Goal: Find contact information: Find contact information

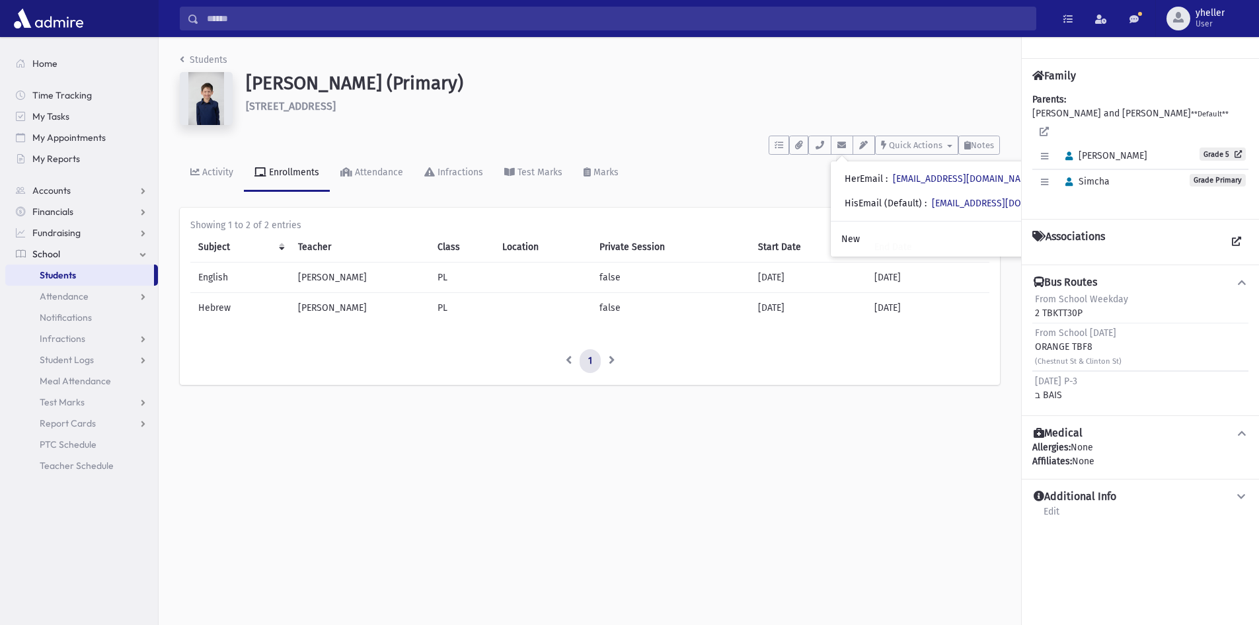
click at [63, 274] on span "Students" at bounding box center [58, 275] width 36 height 12
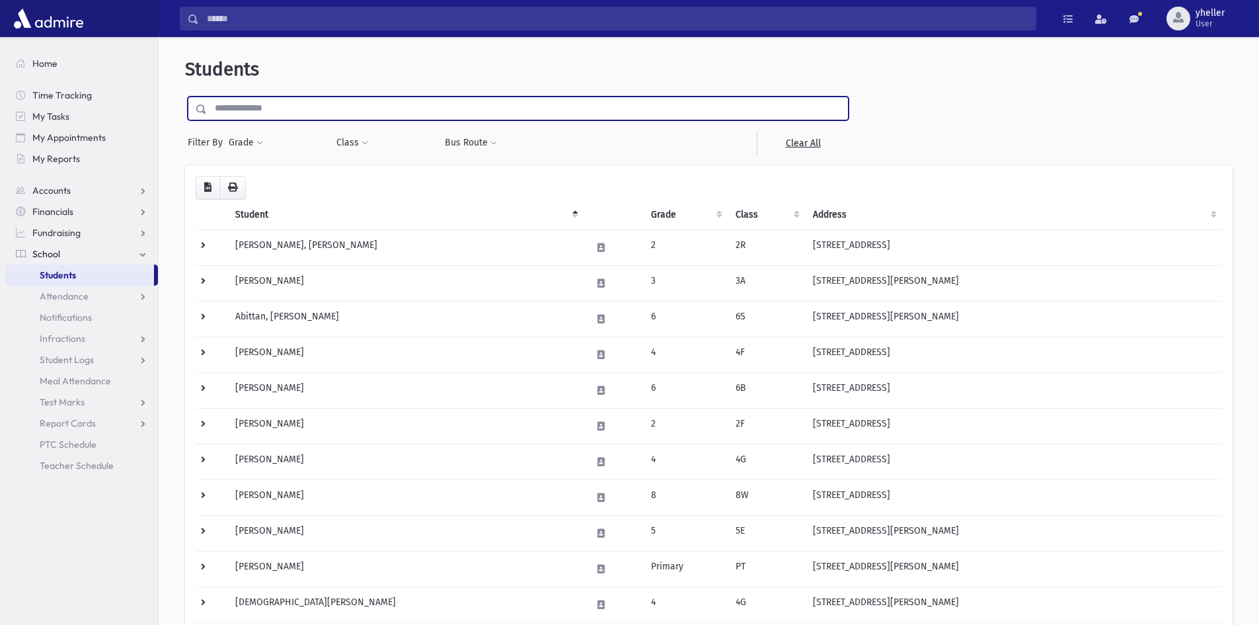
click at [281, 106] on input "text" at bounding box center [527, 108] width 641 height 24
type input "******"
click at [185, 96] on input "submit" at bounding box center [203, 105] width 37 height 18
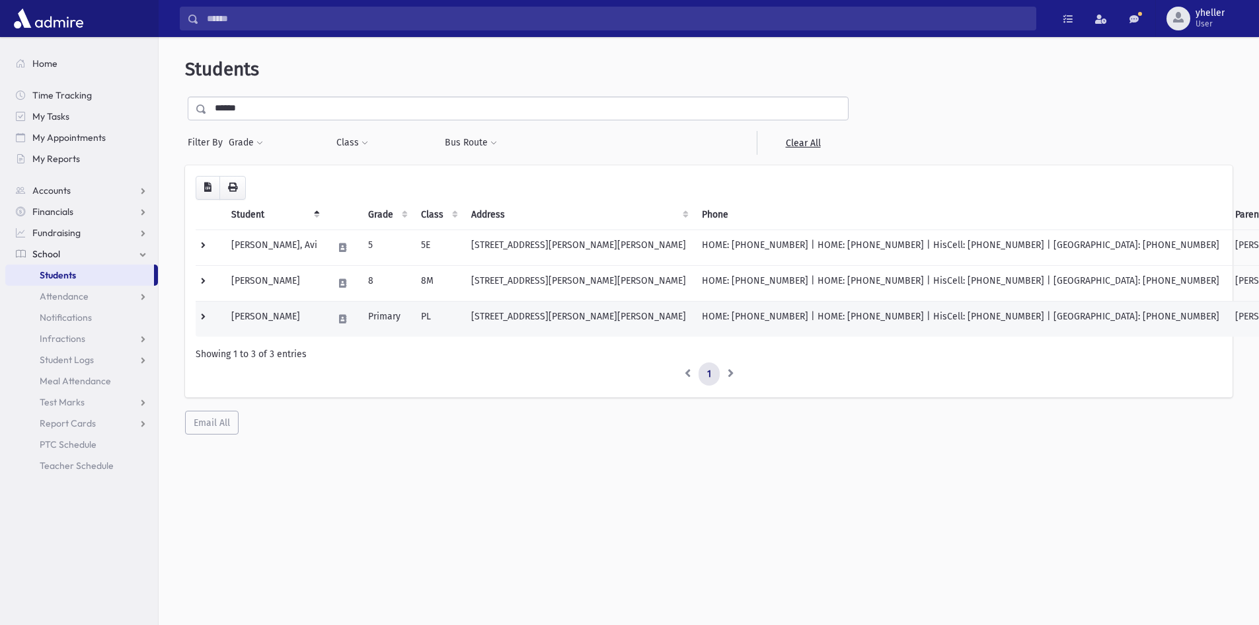
click at [544, 325] on td "76 Bates Road Jackson, NJ 08527" at bounding box center [578, 319] width 231 height 36
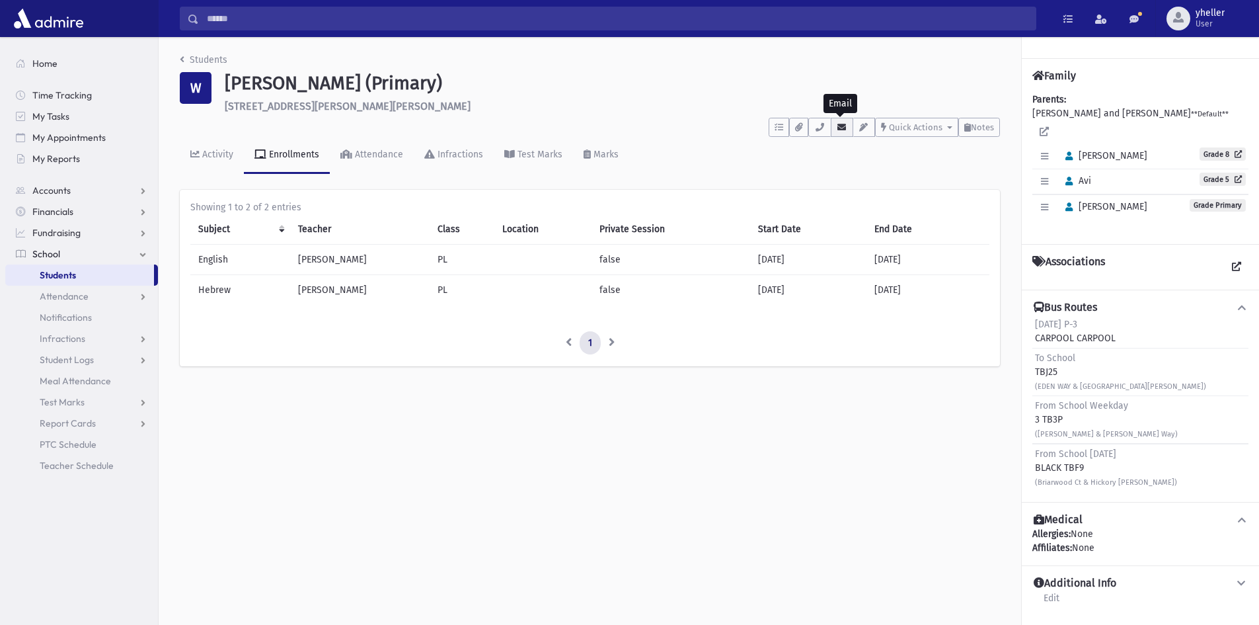
click at [841, 123] on icon "button" at bounding box center [842, 127] width 11 height 9
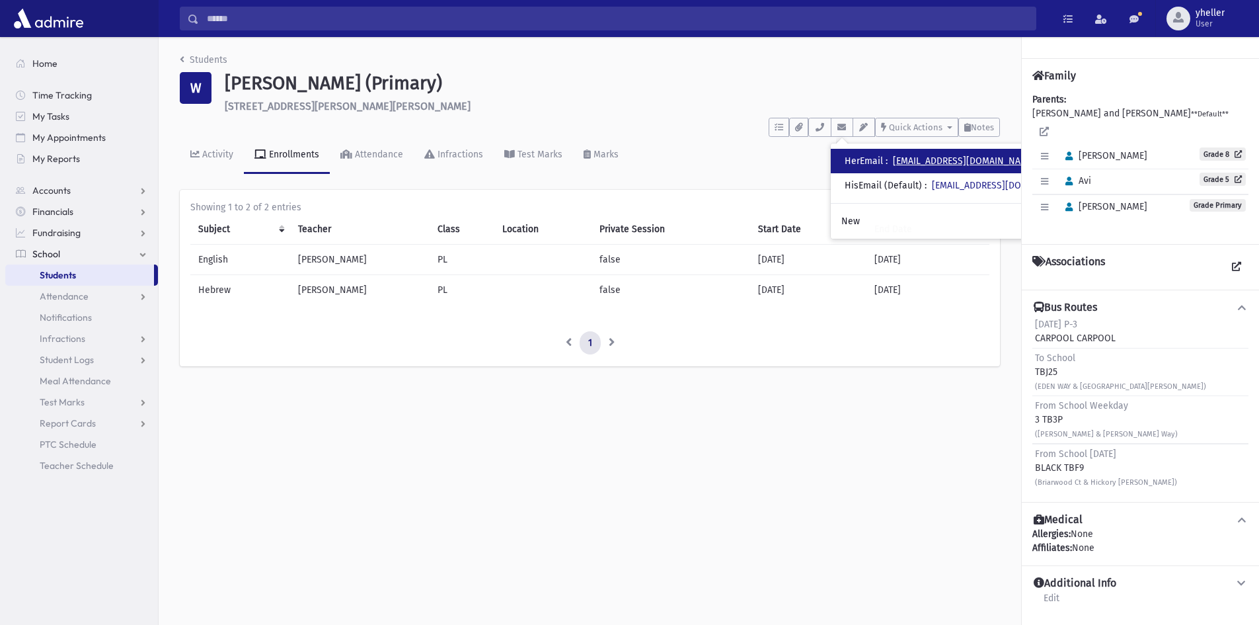
click at [934, 162] on link "tzippyweinstein@gmail.com" at bounding box center [964, 160] width 143 height 11
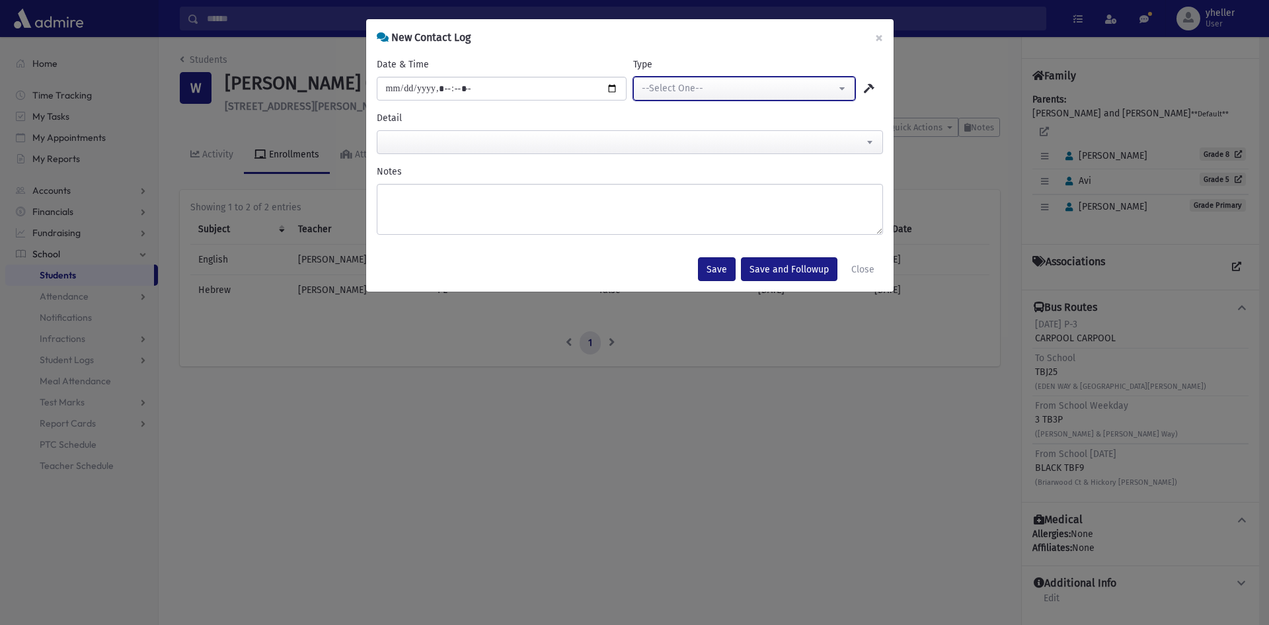
click at [816, 96] on button "--Select One--" at bounding box center [744, 89] width 222 height 24
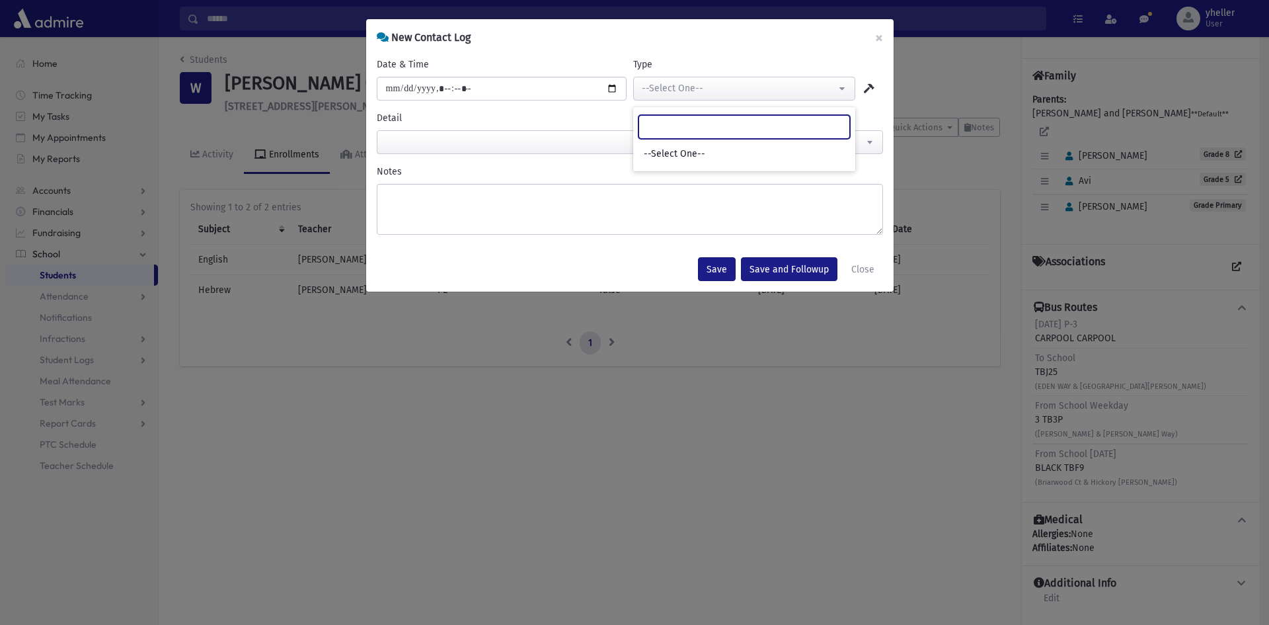
click at [821, 124] on input "Search" at bounding box center [744, 127] width 212 height 24
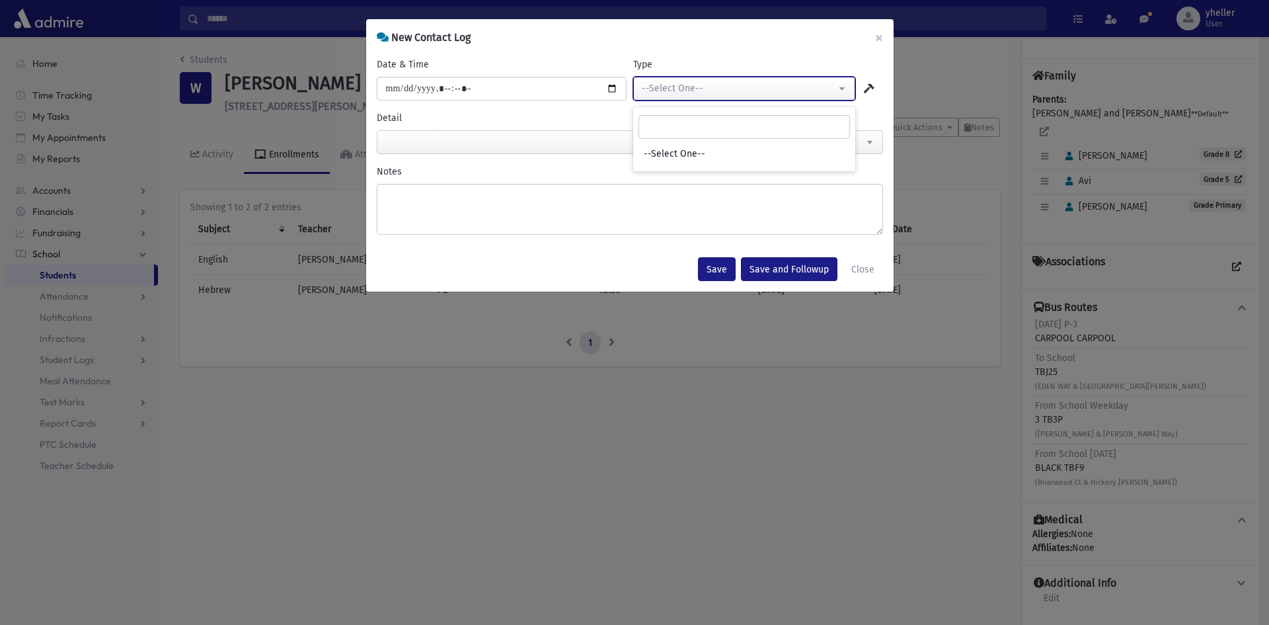
click at [845, 91] on button "--Select One--" at bounding box center [744, 89] width 222 height 24
click at [878, 36] on button "×" at bounding box center [879, 37] width 29 height 37
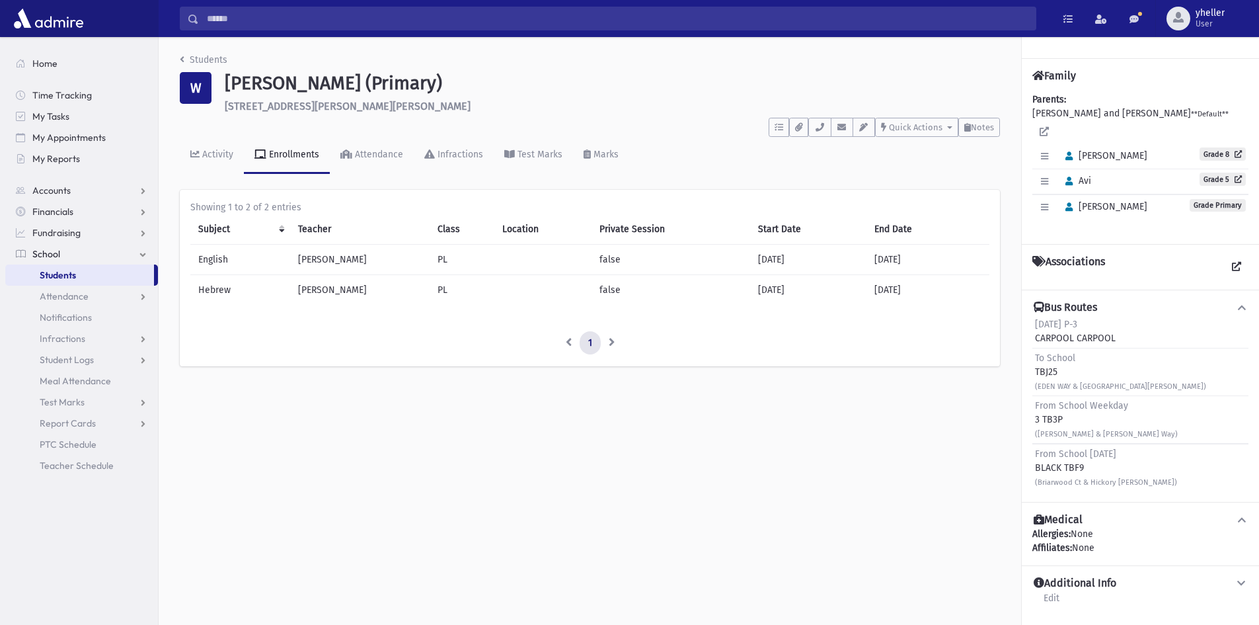
click at [56, 253] on span "School" at bounding box center [46, 254] width 28 height 12
click at [59, 264] on nav "Home Time Tracking My Tasks My Appointments My Reports Accounts Accounts Accoun…" at bounding box center [79, 152] width 158 height 230
click at [59, 254] on span "School" at bounding box center [46, 254] width 28 height 12
click at [61, 275] on span "Students" at bounding box center [58, 275] width 36 height 12
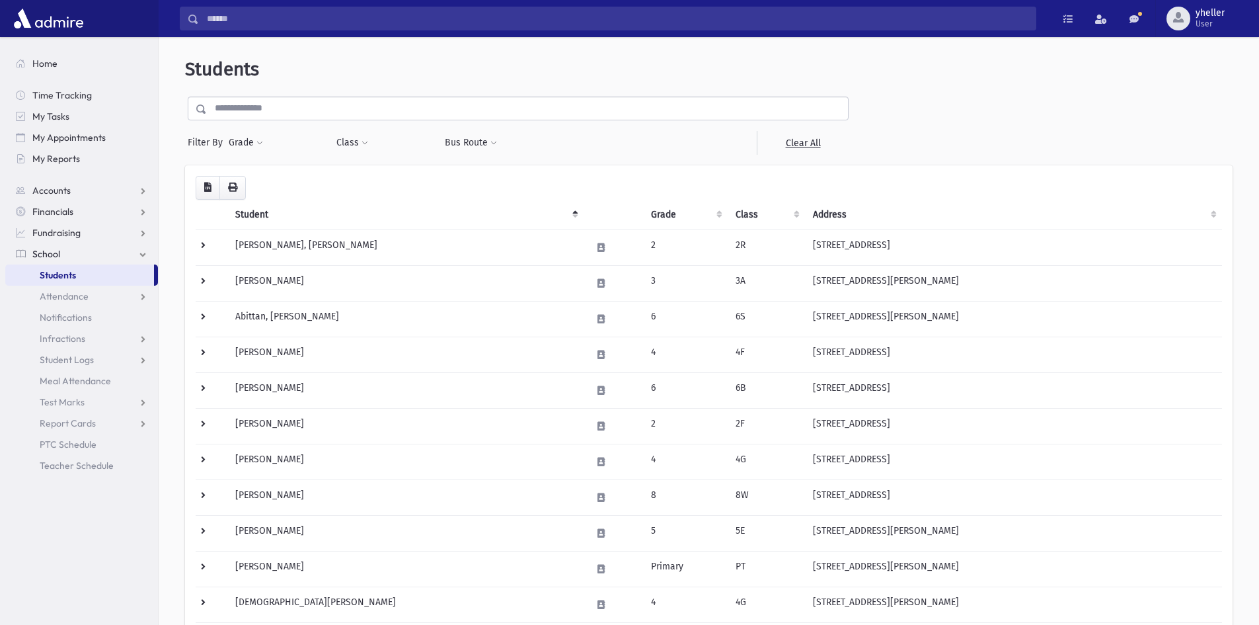
click at [270, 112] on input "text" at bounding box center [527, 108] width 641 height 24
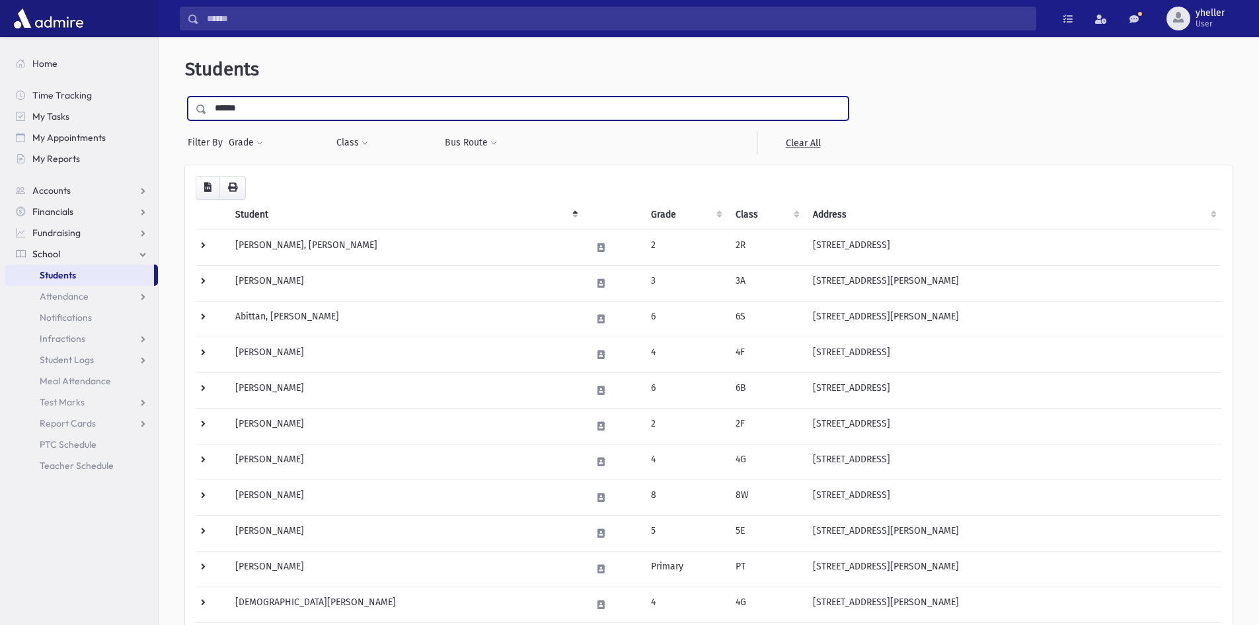
type input "******"
click at [185, 96] on input "submit" at bounding box center [203, 105] width 37 height 18
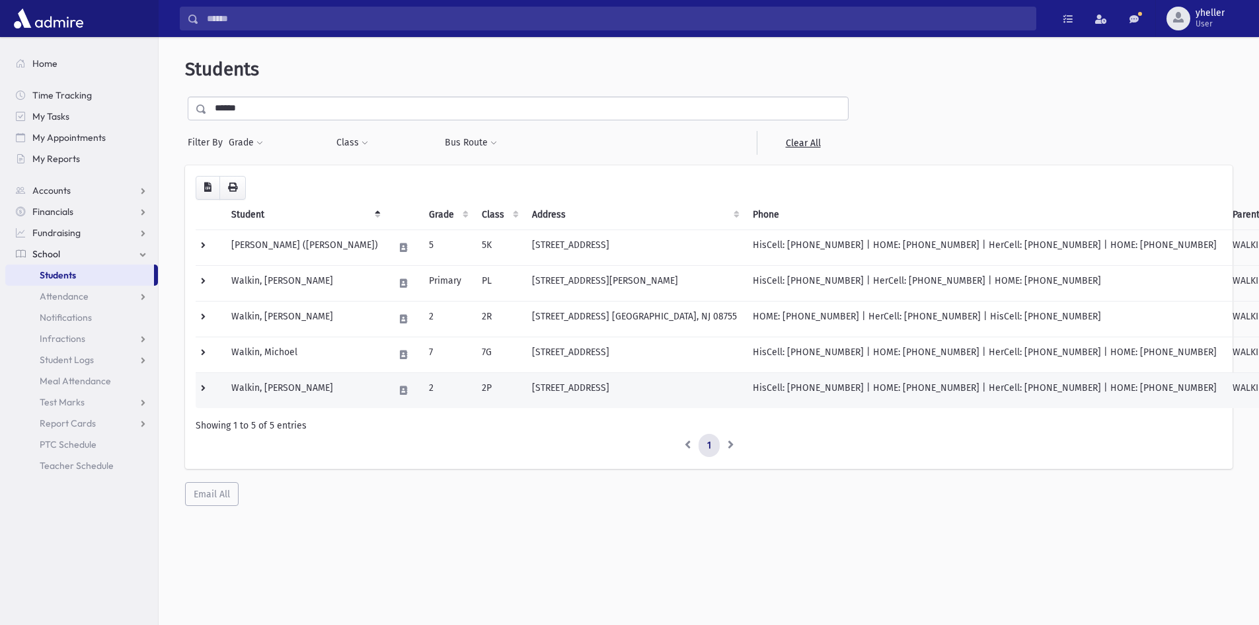
click at [533, 385] on td "[STREET_ADDRESS]" at bounding box center [634, 390] width 221 height 36
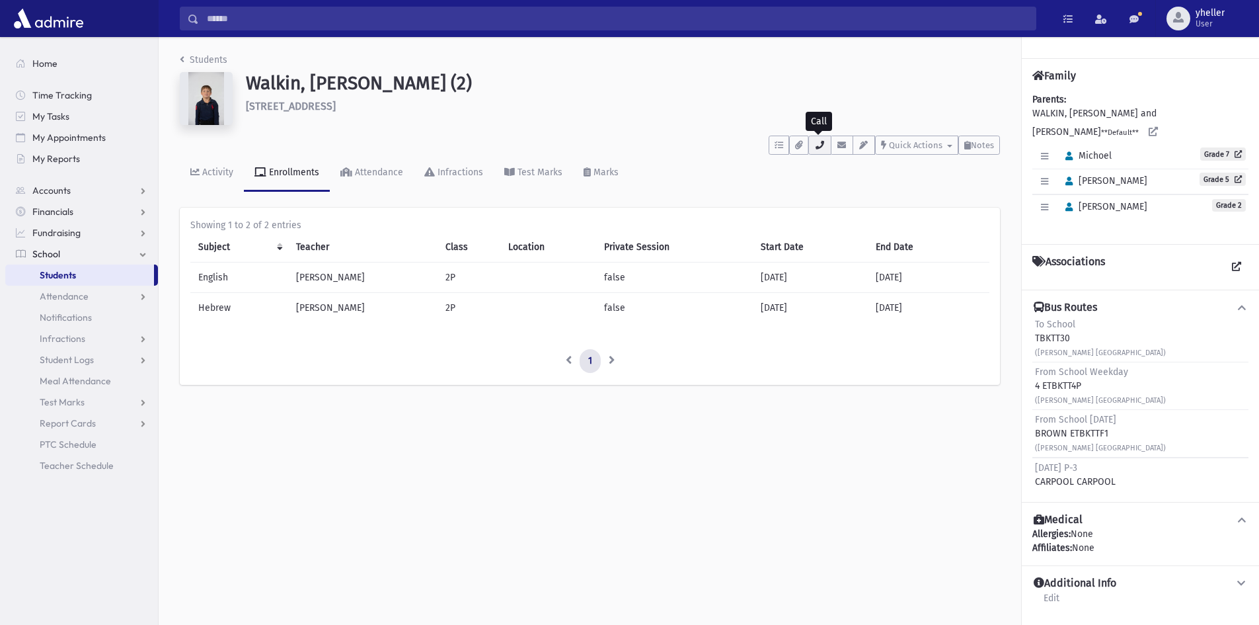
click at [814, 148] on icon "button" at bounding box center [819, 145] width 11 height 9
